Goal: Information Seeking & Learning: Check status

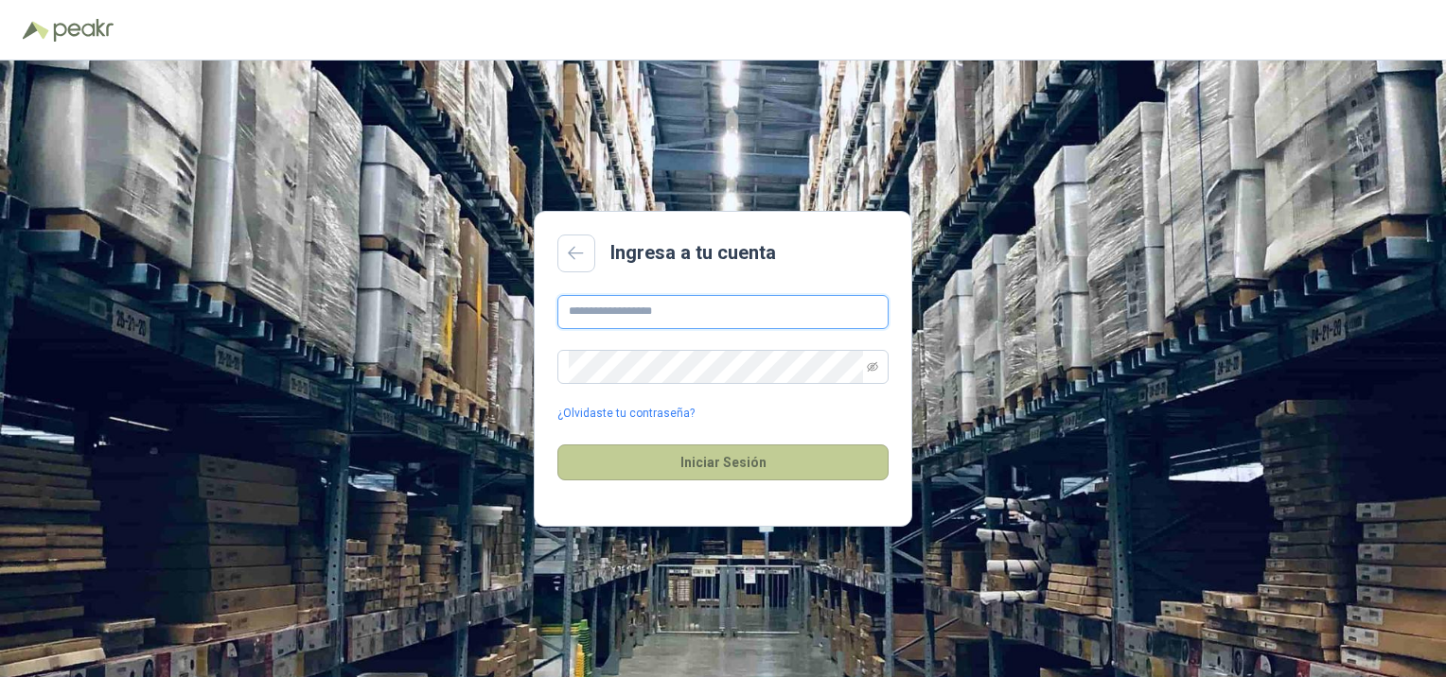
type input "**********"
click at [720, 462] on button "Iniciar Sesión" at bounding box center [722, 463] width 331 height 36
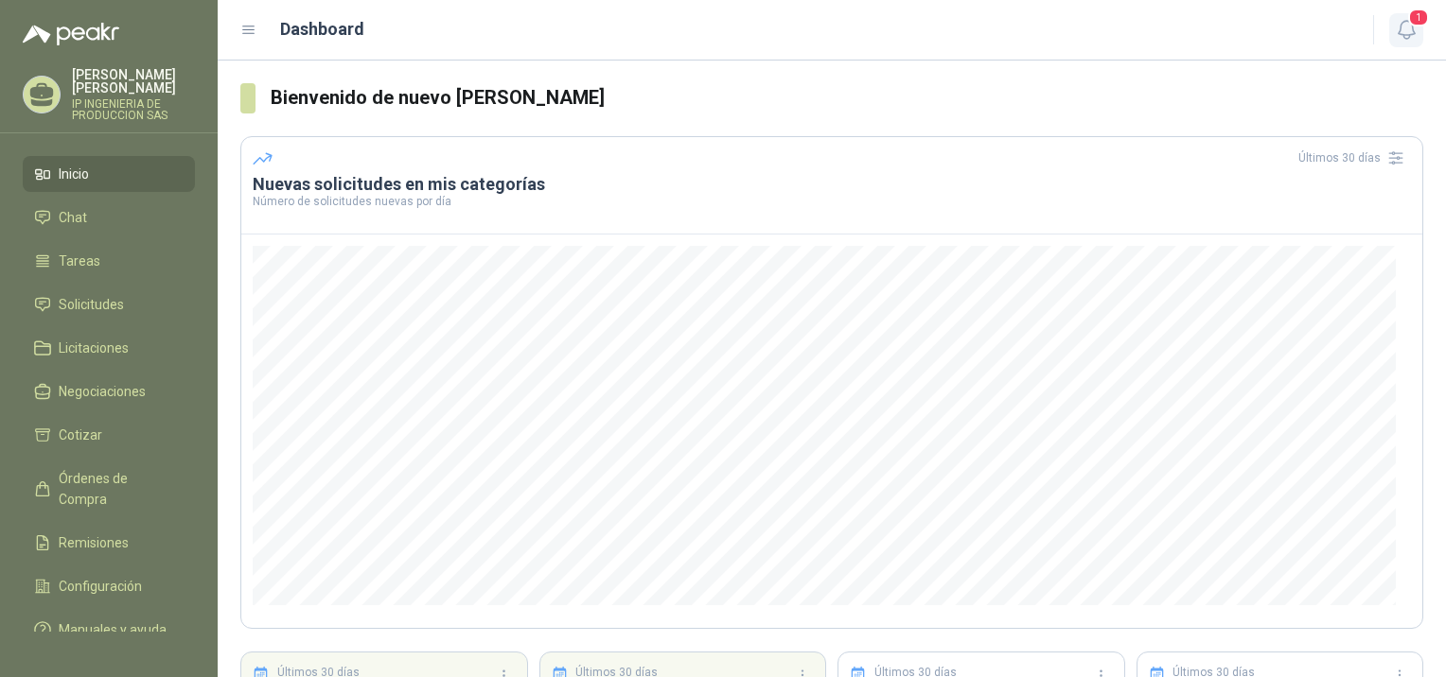
click at [1415, 25] on span "1" at bounding box center [1418, 18] width 21 height 18
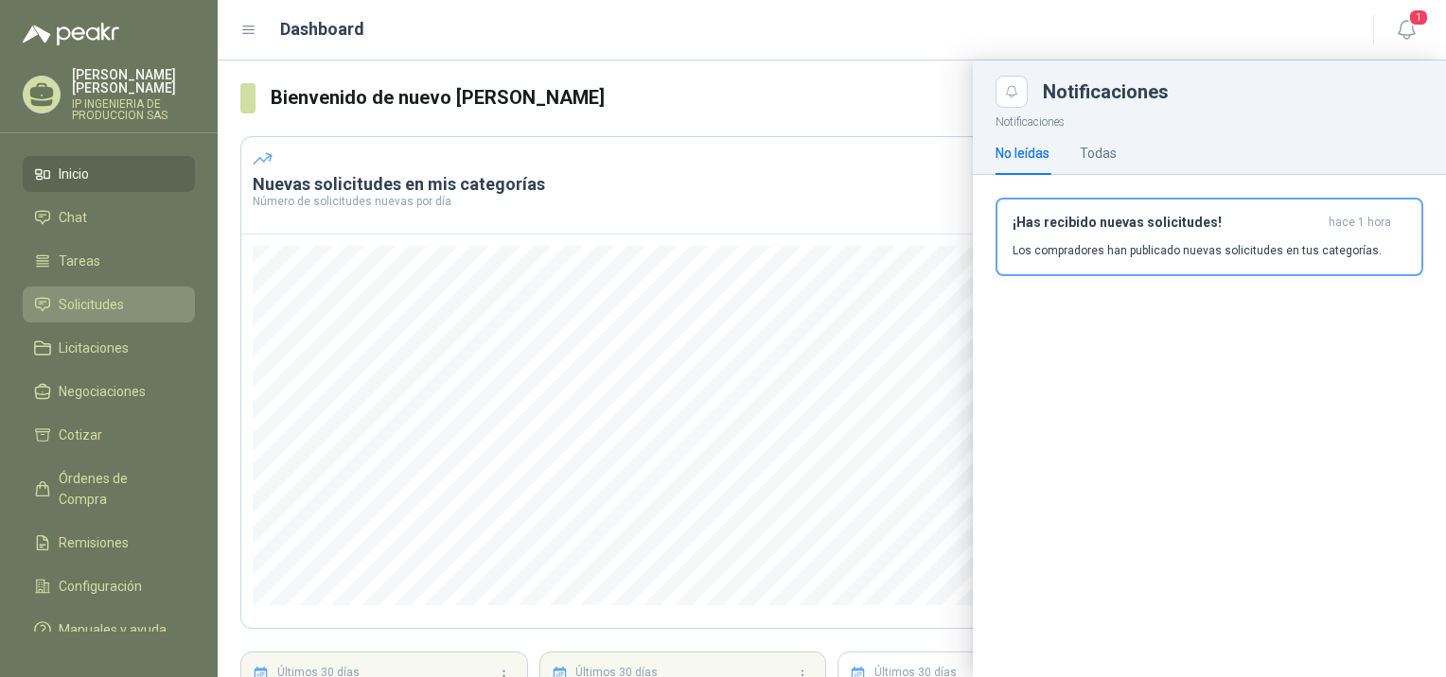
click at [72, 294] on span "Solicitudes" at bounding box center [91, 304] width 65 height 21
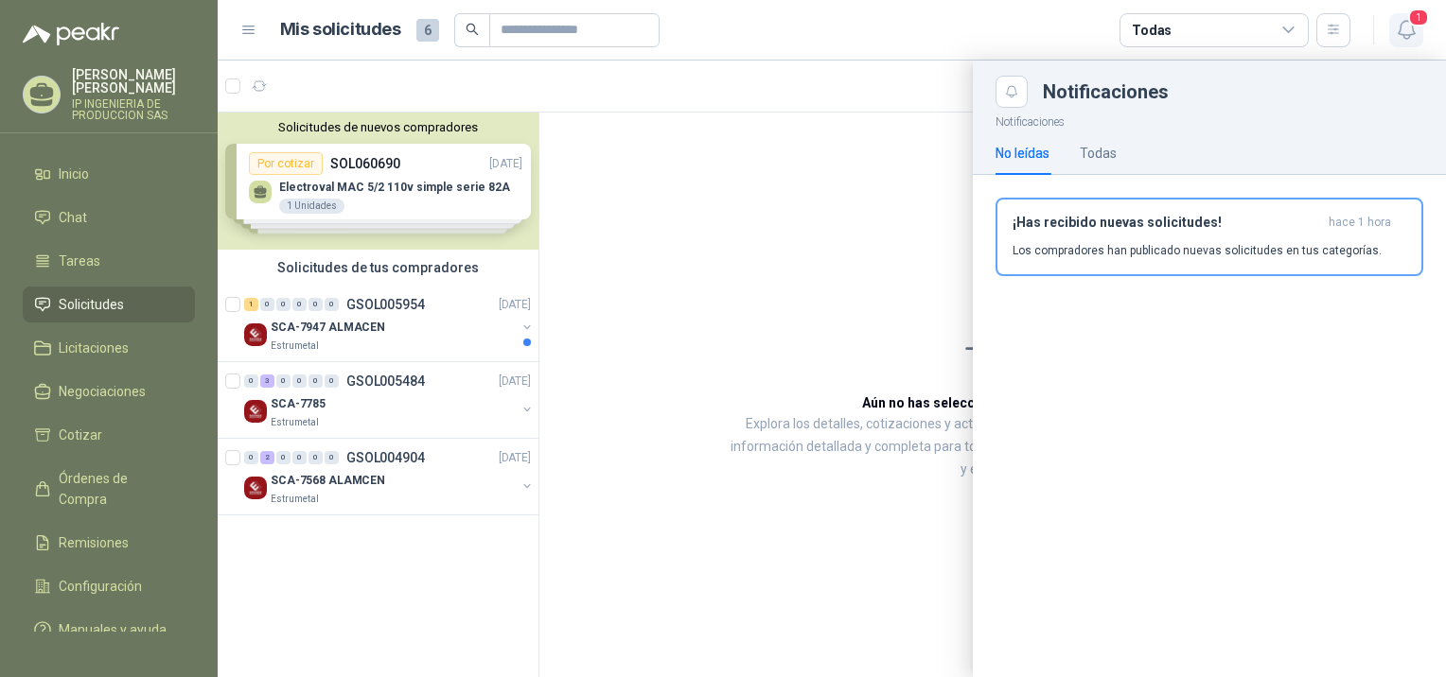
click at [1405, 26] on icon "button" at bounding box center [1407, 30] width 24 height 24
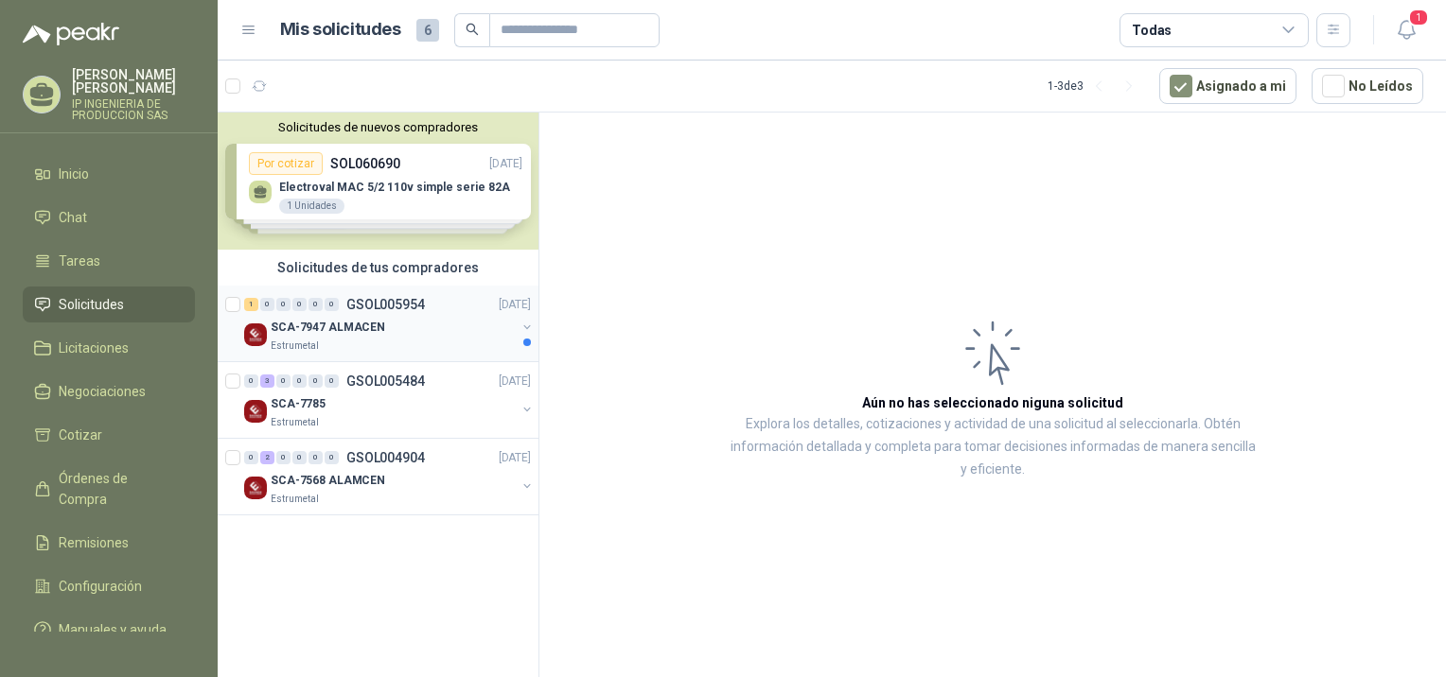
click at [436, 339] on div "Estrumetal" at bounding box center [393, 346] width 245 height 15
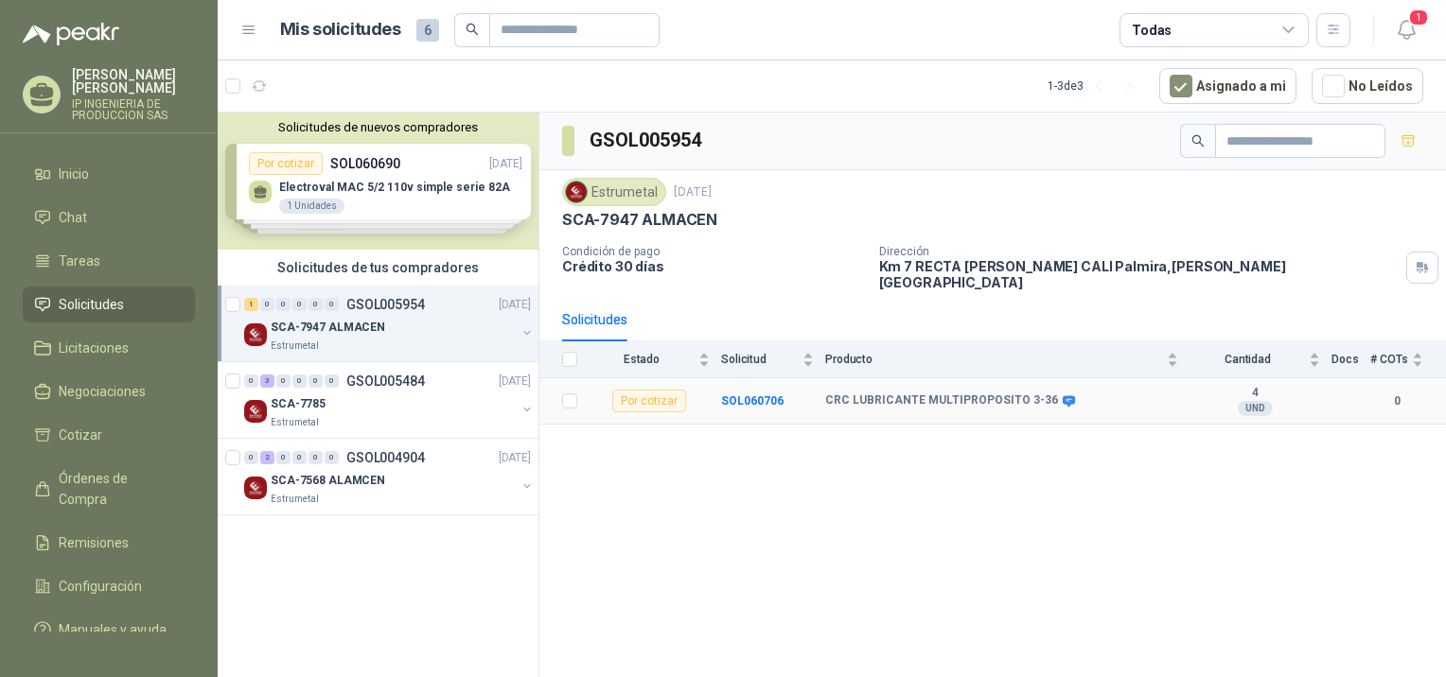
click at [900, 394] on b "CRC LUBRICANTE MULTIPROPOSITO 3-36" at bounding box center [941, 401] width 233 height 15
click at [761, 395] on b "SOL060706" at bounding box center [752, 401] width 62 height 13
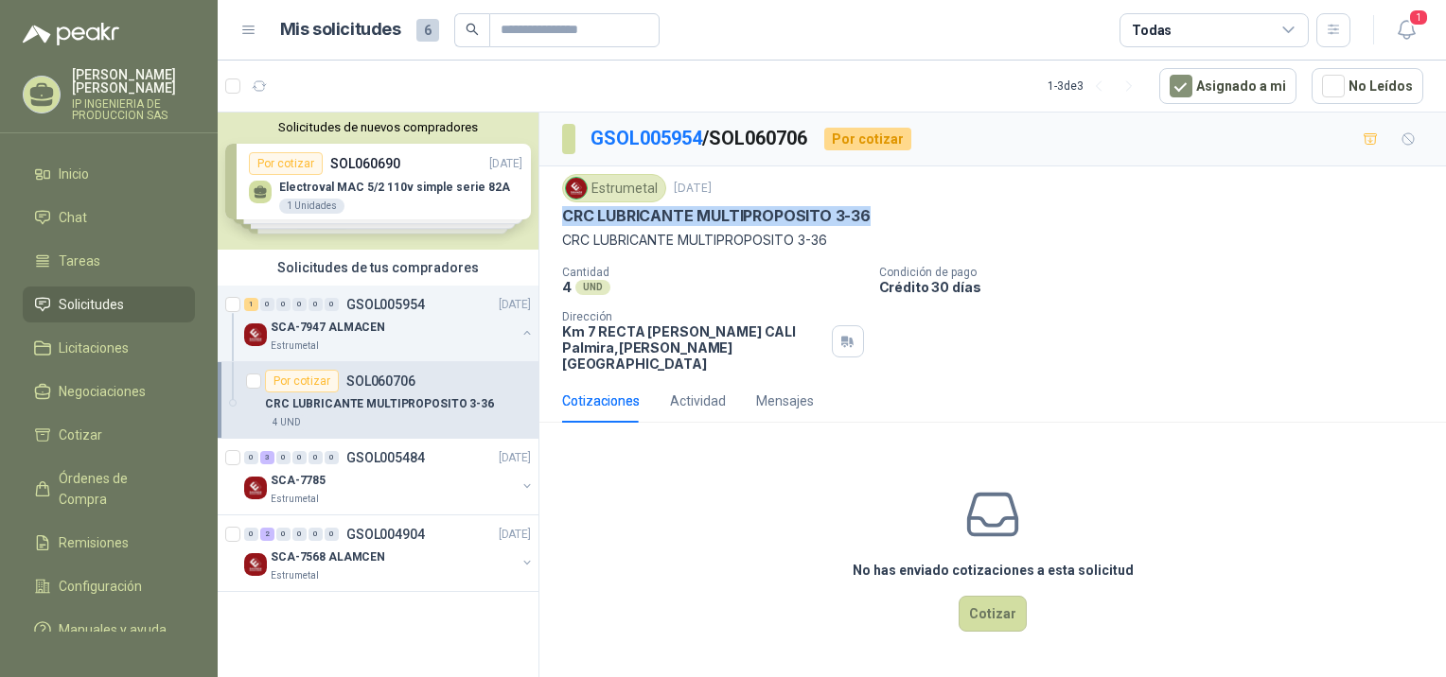
drag, startPoint x: 870, startPoint y: 211, endPoint x: 562, endPoint y: 215, distance: 308.4
click at [562, 215] on div "CRC LUBRICANTE MULTIPROPOSITO 3-36" at bounding box center [992, 216] width 861 height 20
copy p "CRC LUBRICANTE MULTIPROPOSITO 3-36"
click at [786, 391] on div "Mensajes" at bounding box center [785, 401] width 58 height 21
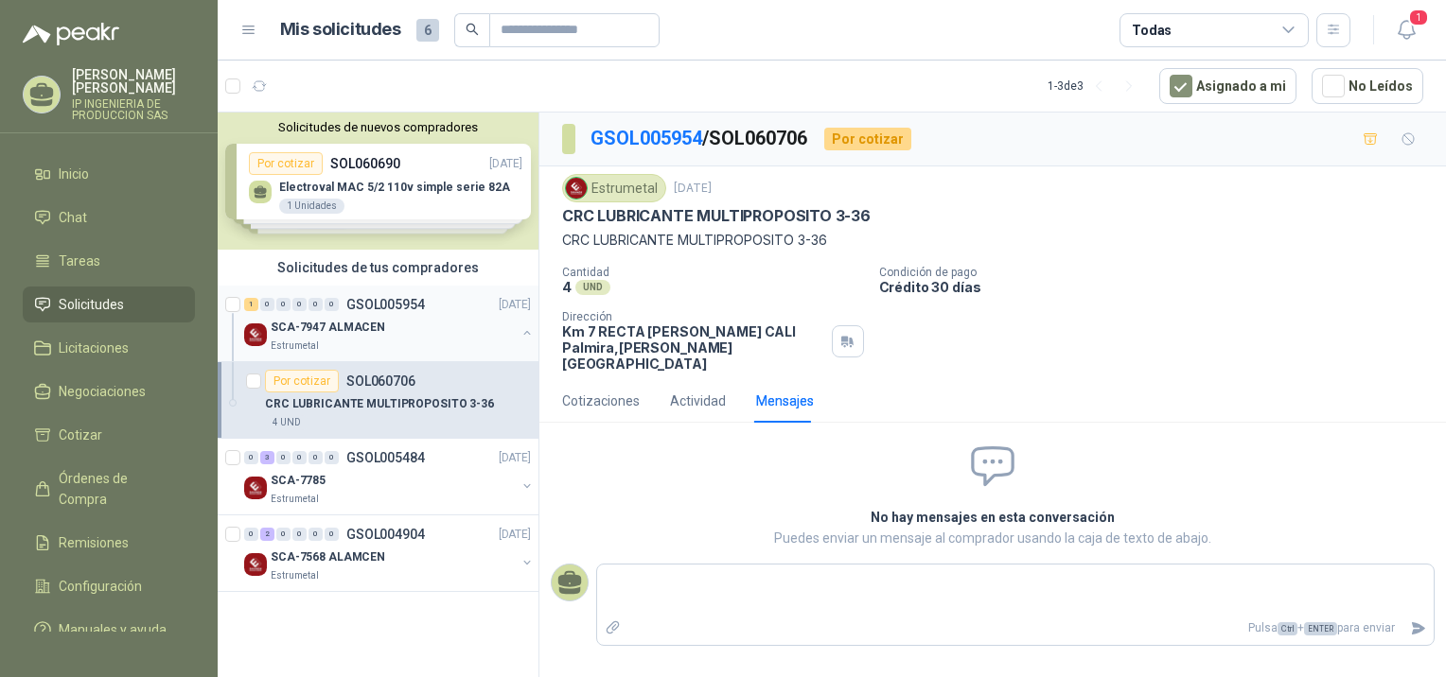
click at [428, 329] on div "SCA-7947 ALMACEN" at bounding box center [393, 327] width 245 height 23
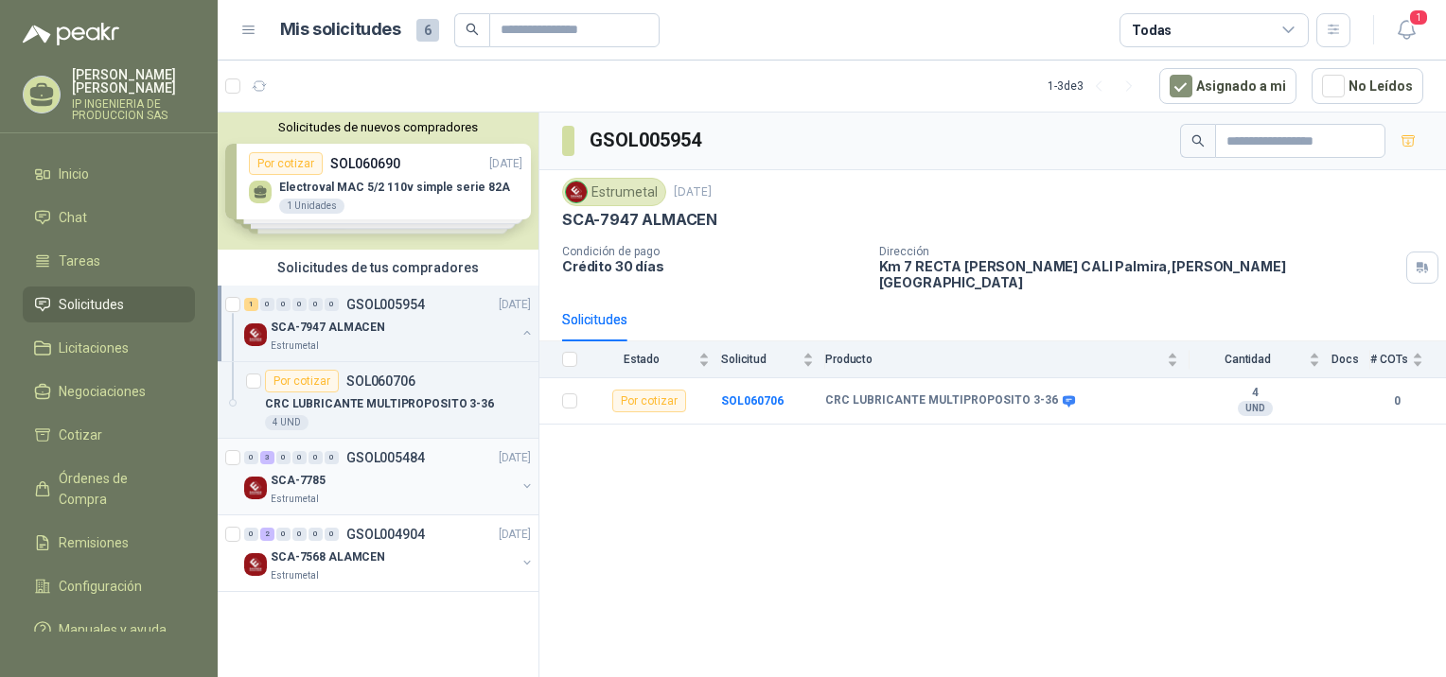
click at [369, 469] on div "SCA-7785" at bounding box center [393, 480] width 245 height 23
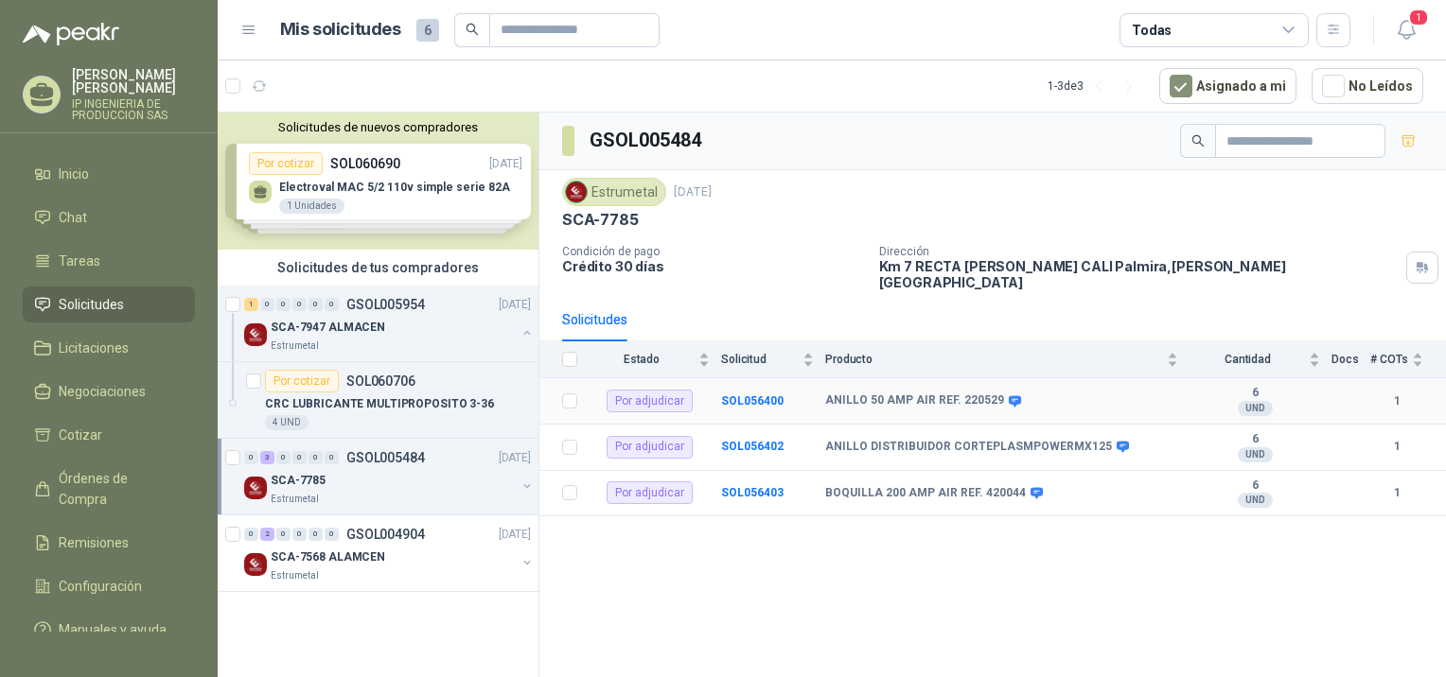
click at [913, 394] on b "ANILLO 50 AMP AIR REF. 220529" at bounding box center [914, 401] width 179 height 15
click at [1009, 395] on icon at bounding box center [1015, 400] width 12 height 11
click at [956, 394] on b "ANILLO 50 AMP AIR REF. 220529" at bounding box center [914, 401] width 179 height 15
click at [743, 395] on b "SOL056400" at bounding box center [752, 401] width 62 height 13
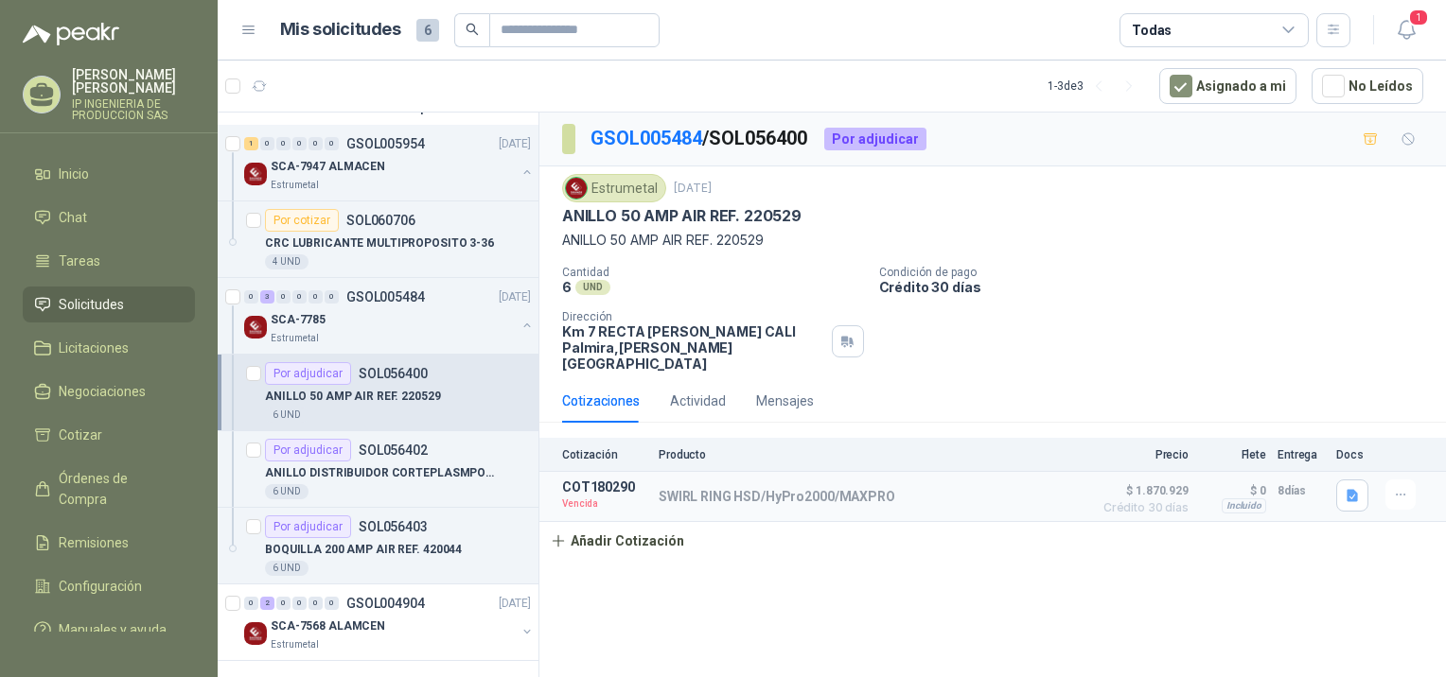
scroll to position [163, 0]
click at [415, 628] on div "SCA-7568 ALAMCEN" at bounding box center [393, 624] width 245 height 23
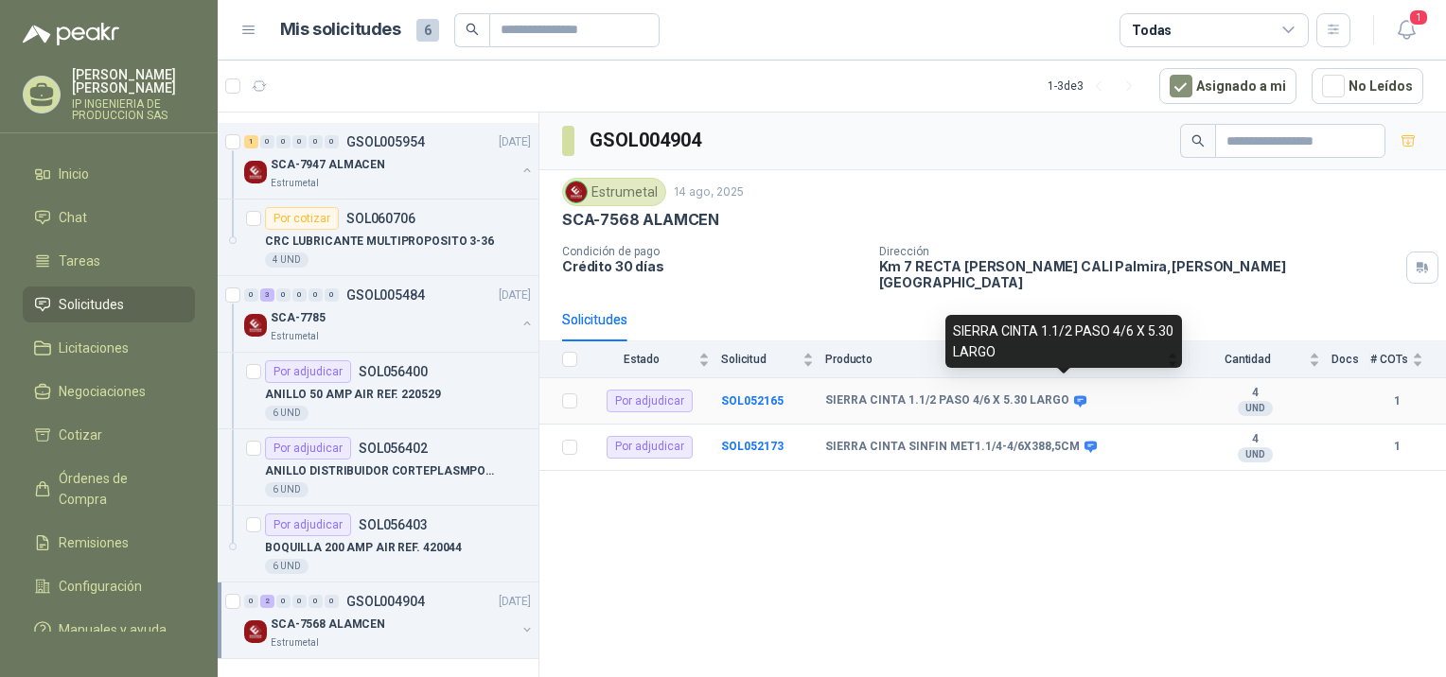
click at [1073, 395] on icon at bounding box center [1080, 402] width 14 height 14
drag, startPoint x: 1063, startPoint y: 385, endPoint x: 956, endPoint y: 379, distance: 107.1
click at [956, 394] on b "SIERRA CINTA 1.1/2 PASO 4/6 X 5.30 LARGO" at bounding box center [947, 401] width 244 height 15
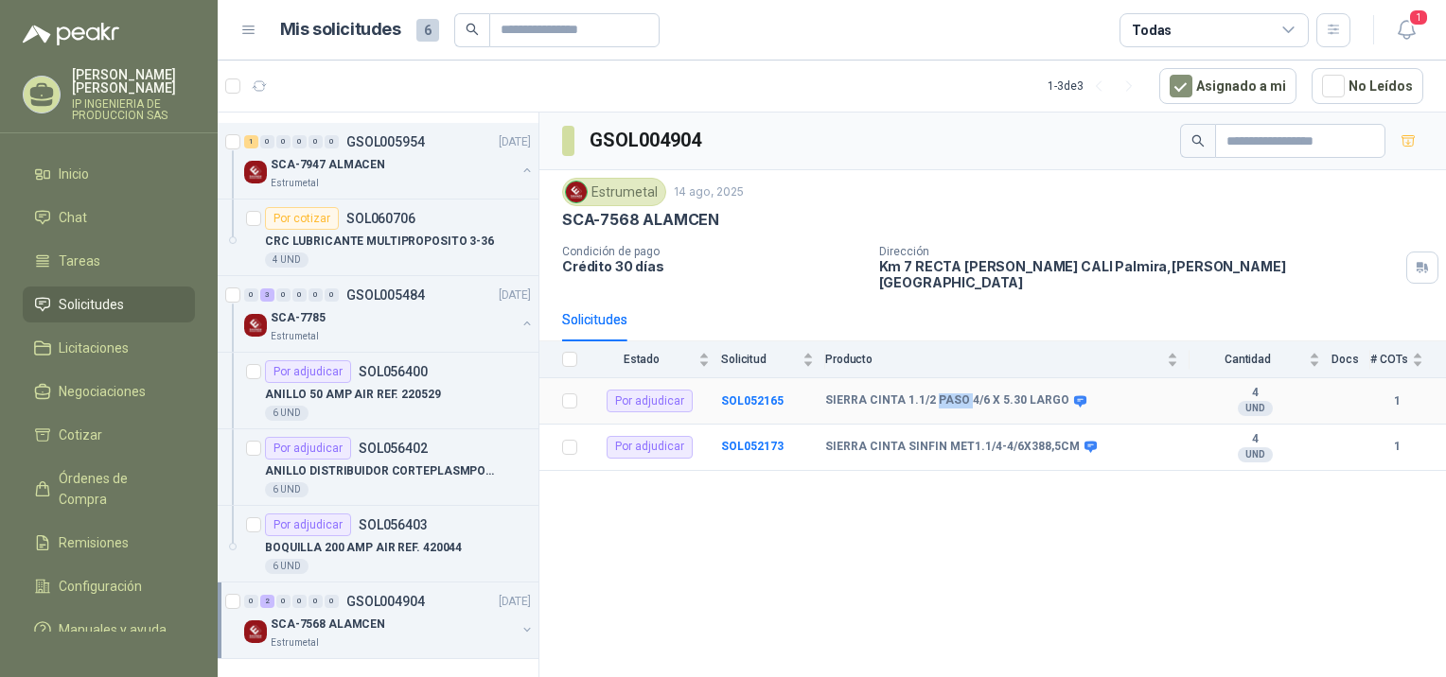
click at [956, 394] on b "SIERRA CINTA 1.1/2 PASO 4/6 X 5.30 LARGO" at bounding box center [947, 401] width 244 height 15
drag, startPoint x: 956, startPoint y: 379, endPoint x: 1063, endPoint y: 386, distance: 107.1
click at [1074, 395] on icon at bounding box center [1080, 400] width 12 height 11
click at [653, 390] on div "Por adjudicar" at bounding box center [649, 401] width 86 height 23
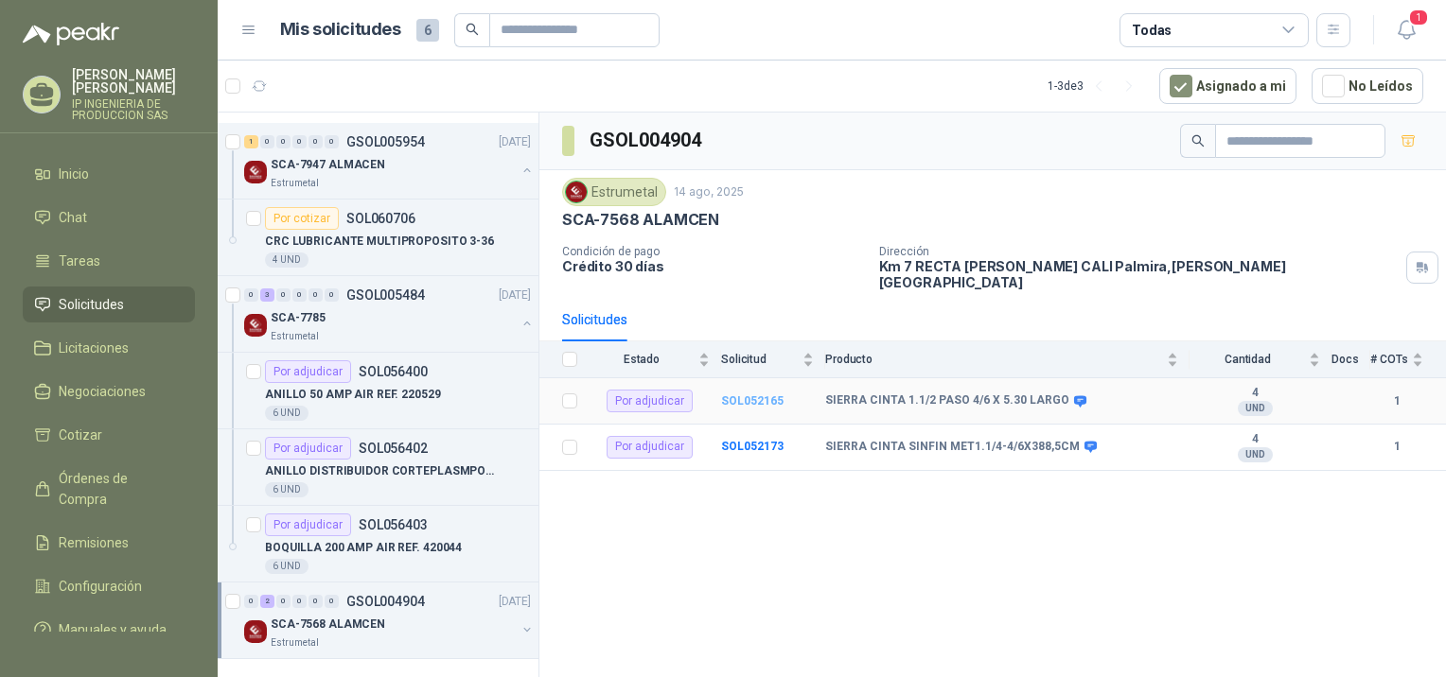
click at [732, 395] on b "SOL052165" at bounding box center [752, 401] width 62 height 13
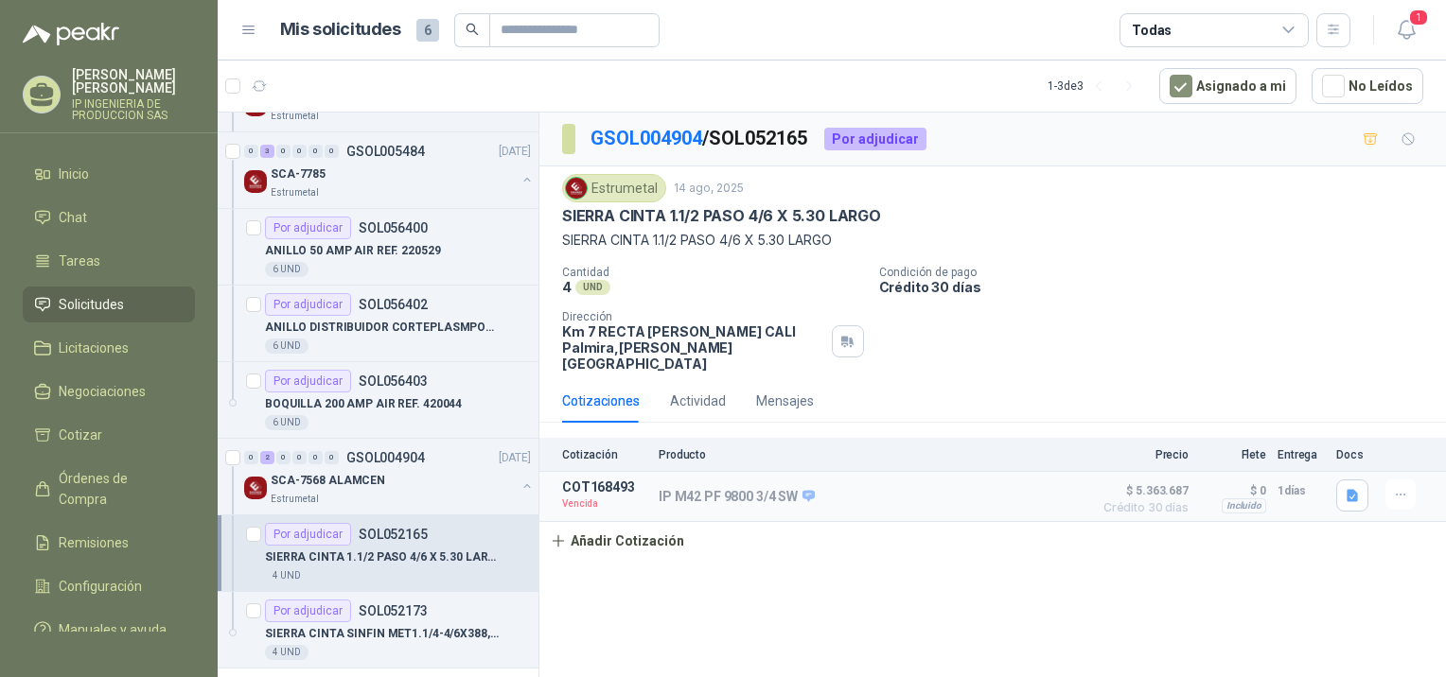
scroll to position [316, 0]
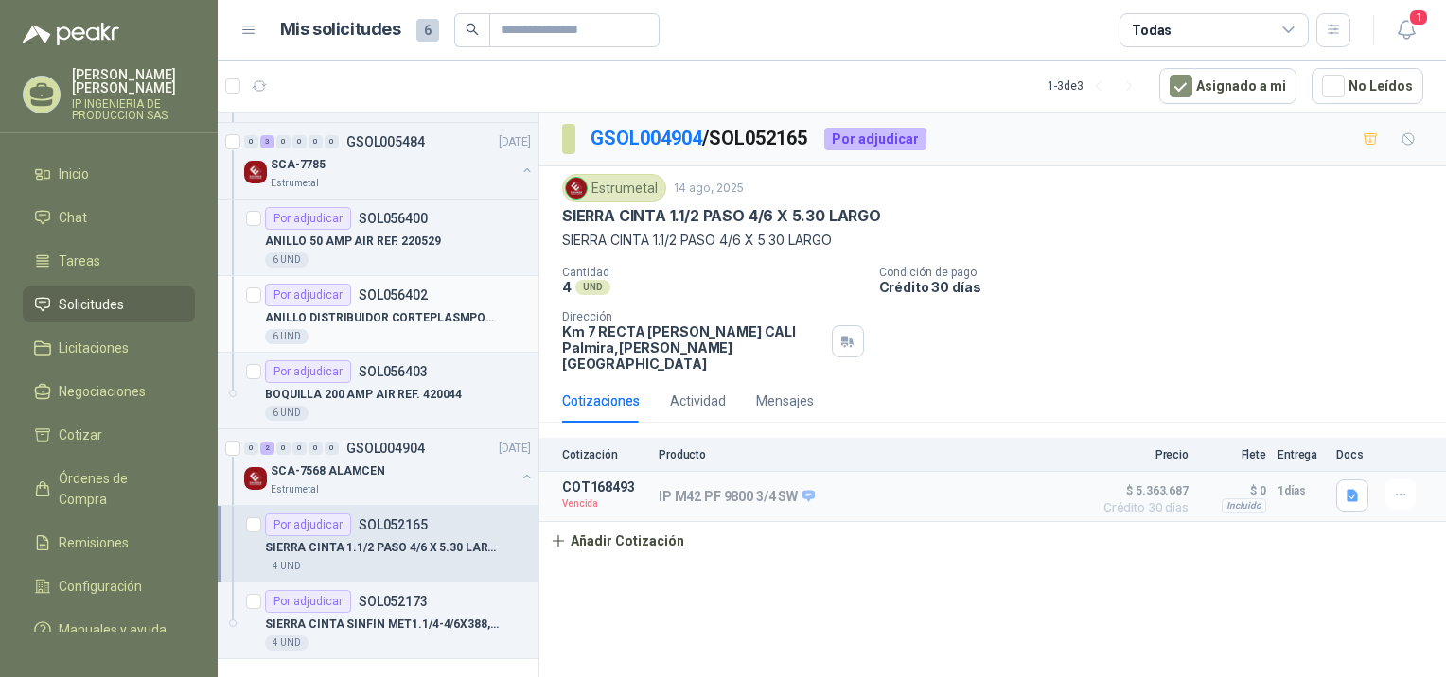
click at [352, 320] on p "ANILLO DISTRIBUIDOR CORTEPLASMPOWERMX125" at bounding box center [383, 318] width 236 height 18
